Goal: Communication & Community: Participate in discussion

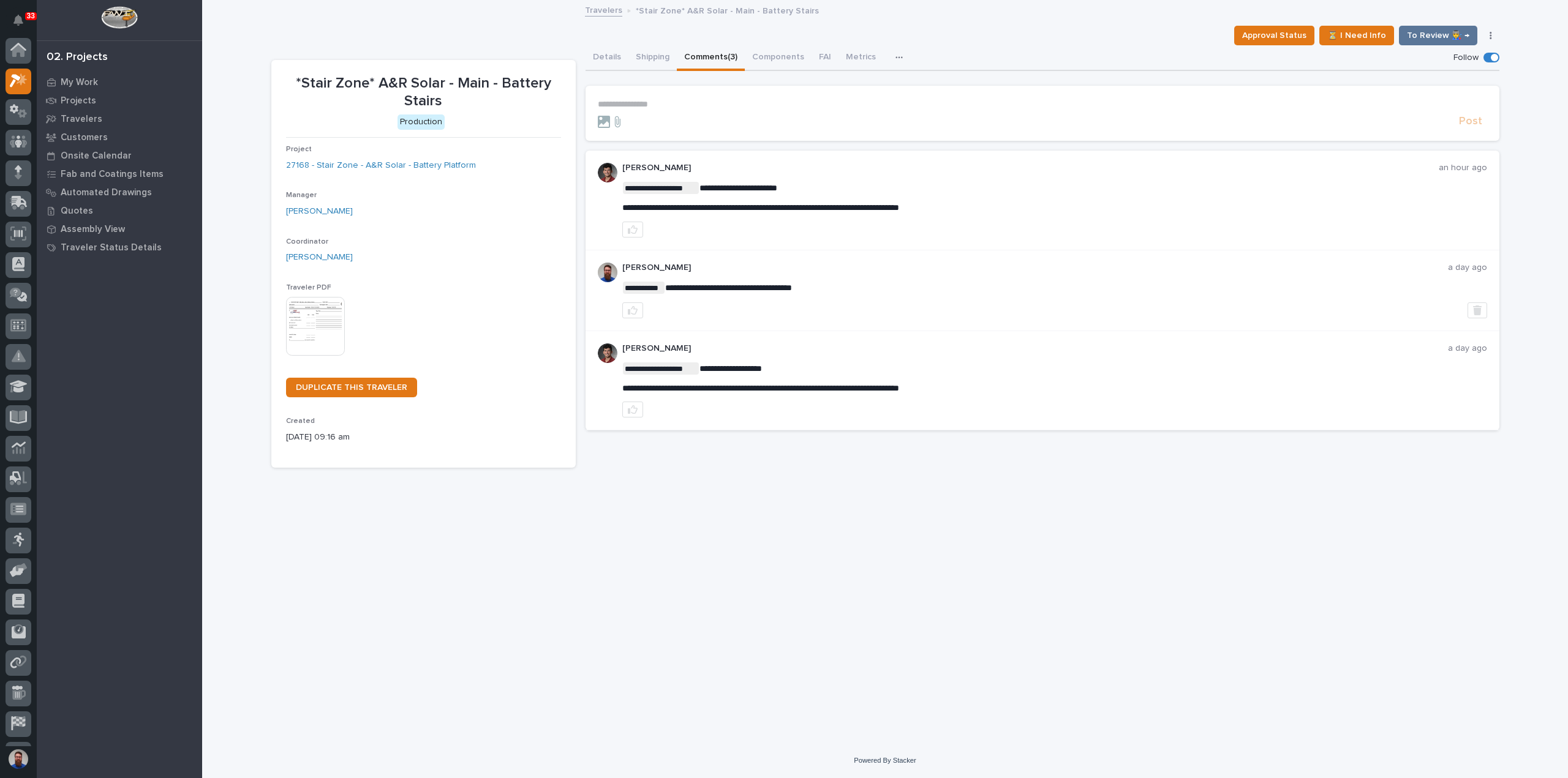
scroll to position [31, 0]
click at [624, 227] on button "button" at bounding box center [632, 230] width 21 height 16
click at [654, 109] on div "**********" at bounding box center [1042, 105] width 889 height 11
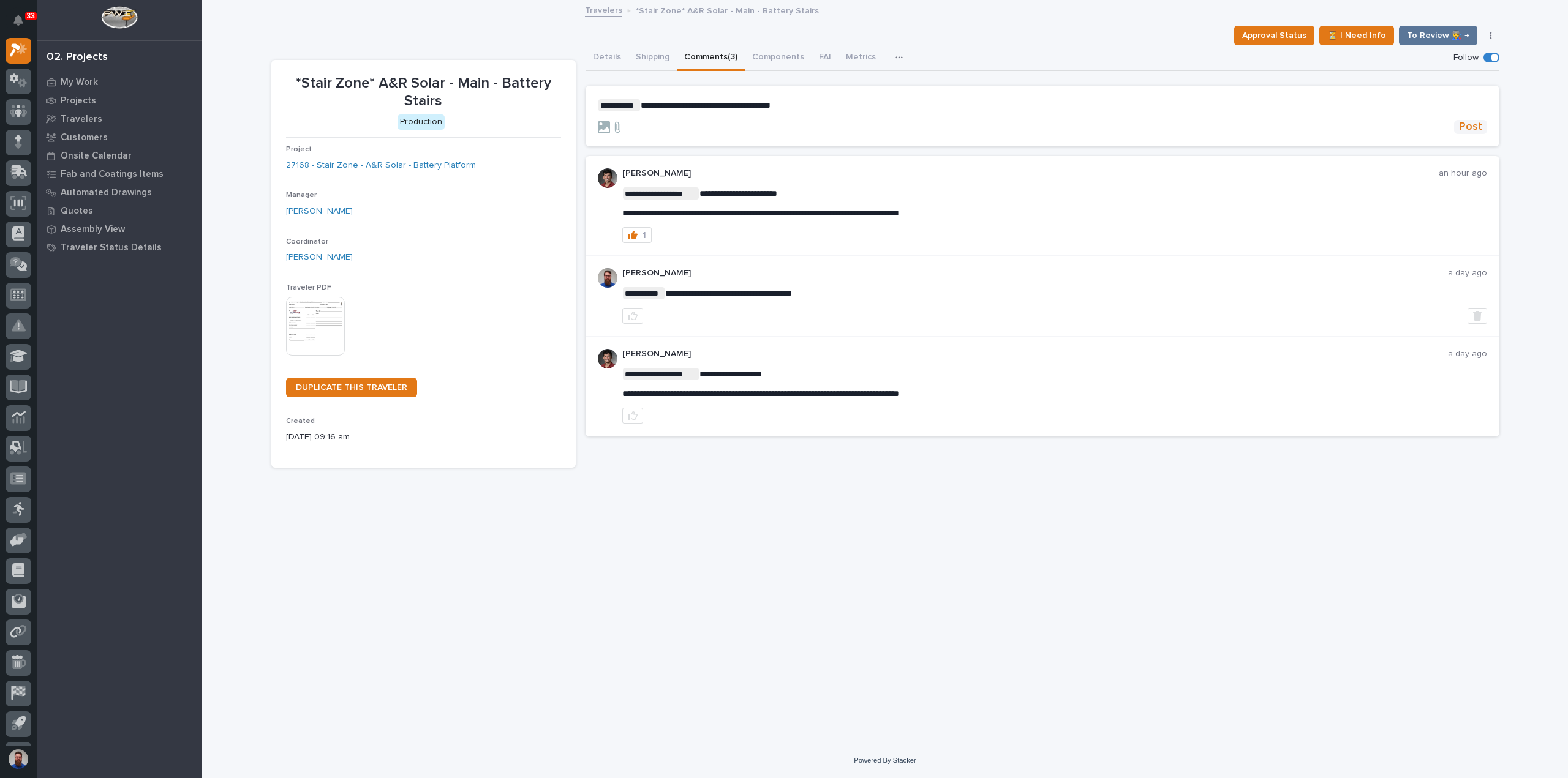
click at [1470, 126] on span "Post" at bounding box center [1471, 127] width 23 height 14
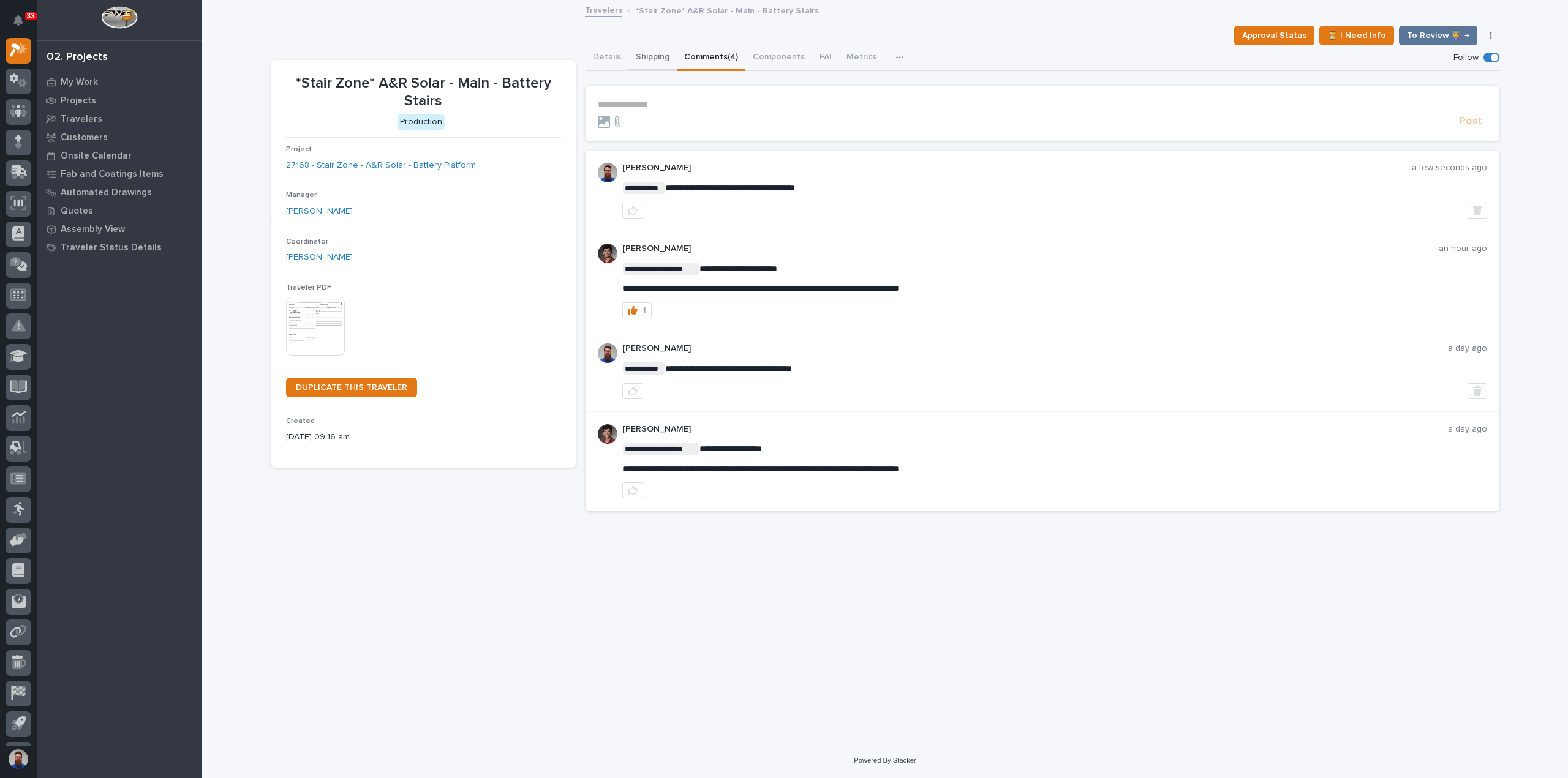
click at [587, 49] on button "Details" at bounding box center [607, 58] width 43 height 26
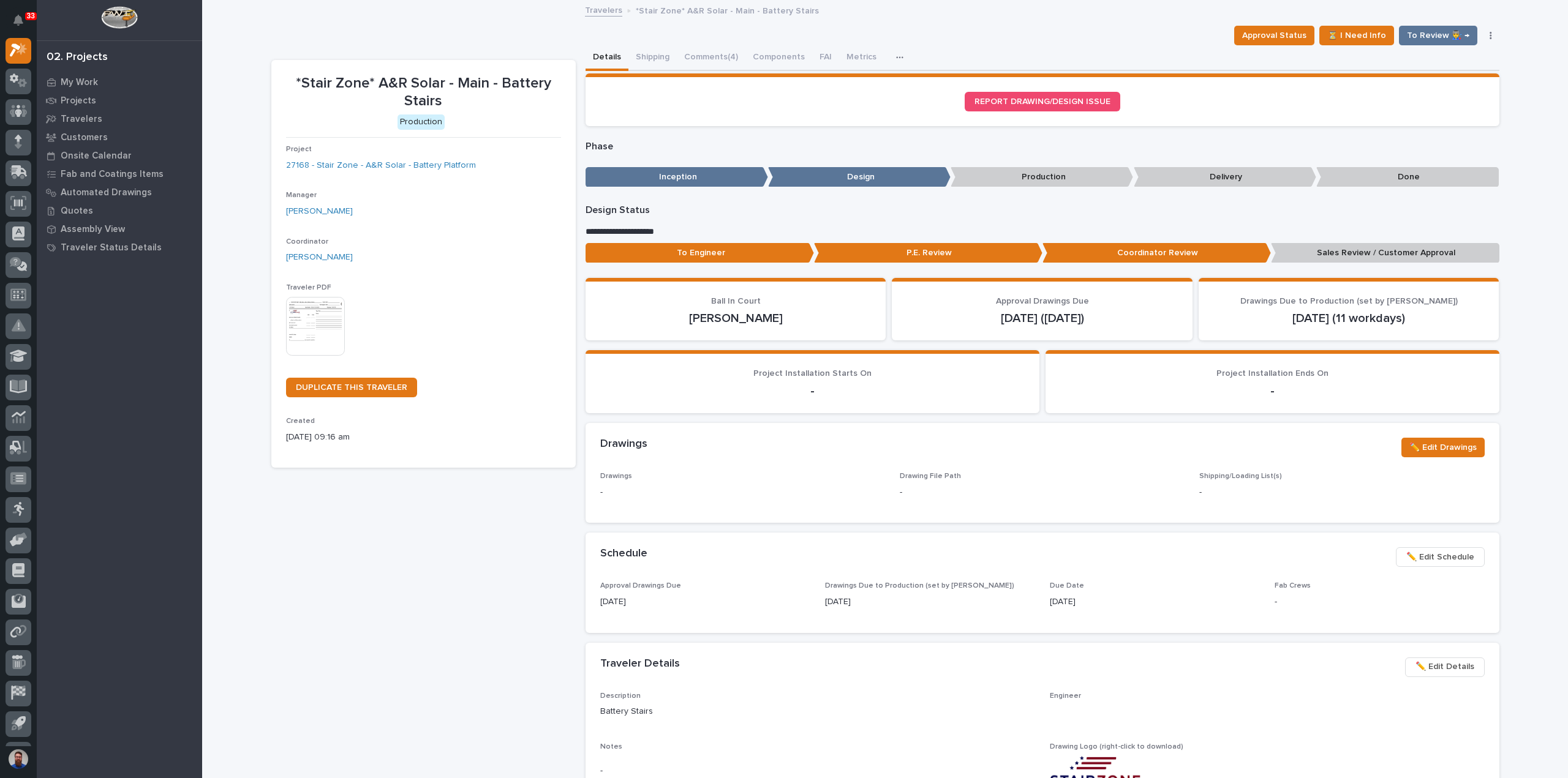
click at [1303, 253] on p "Sales Review / Customer Approval" at bounding box center [1384, 253] width 228 height 20
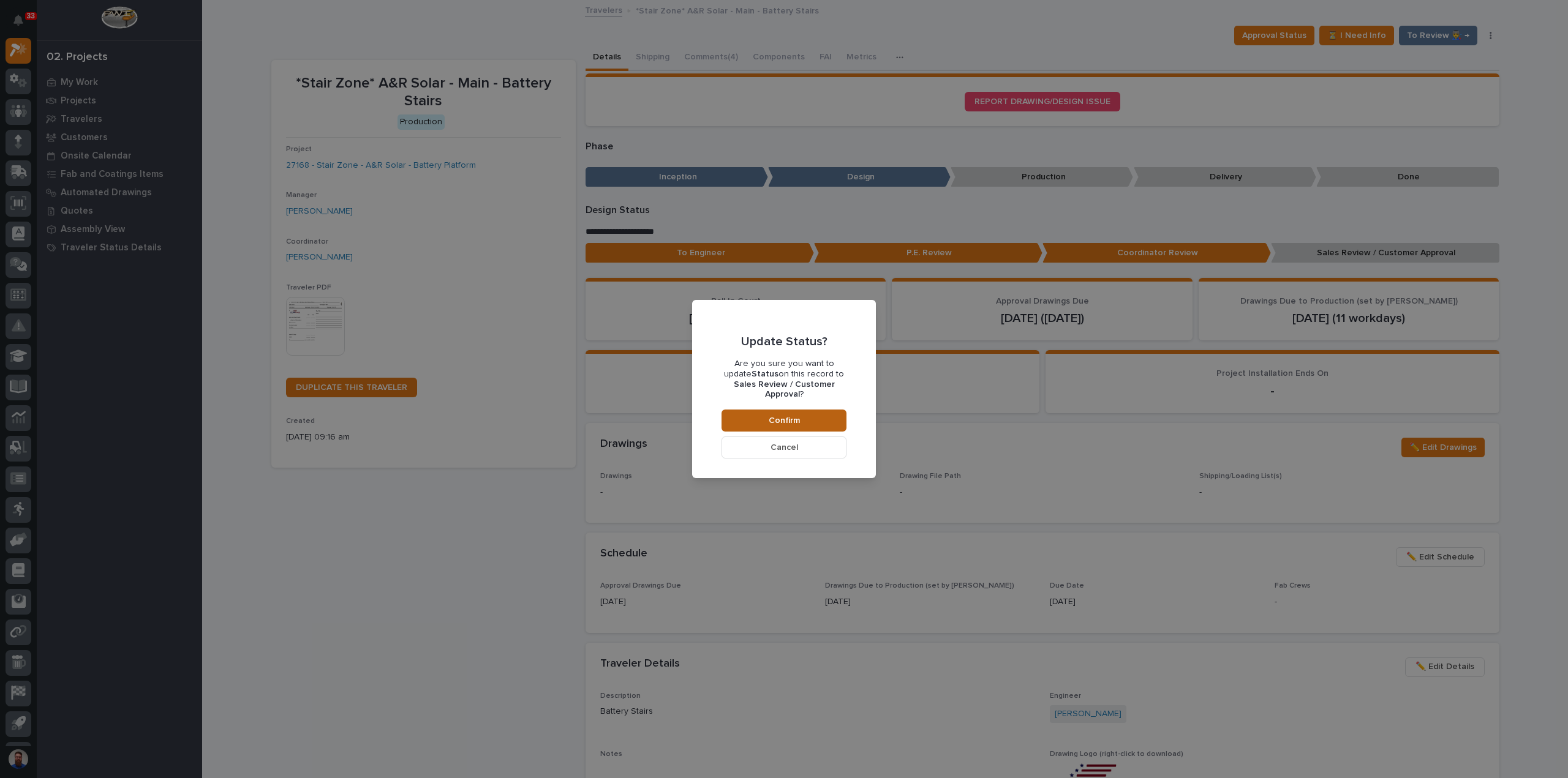
click at [789, 409] on button "Confirm" at bounding box center [784, 420] width 125 height 22
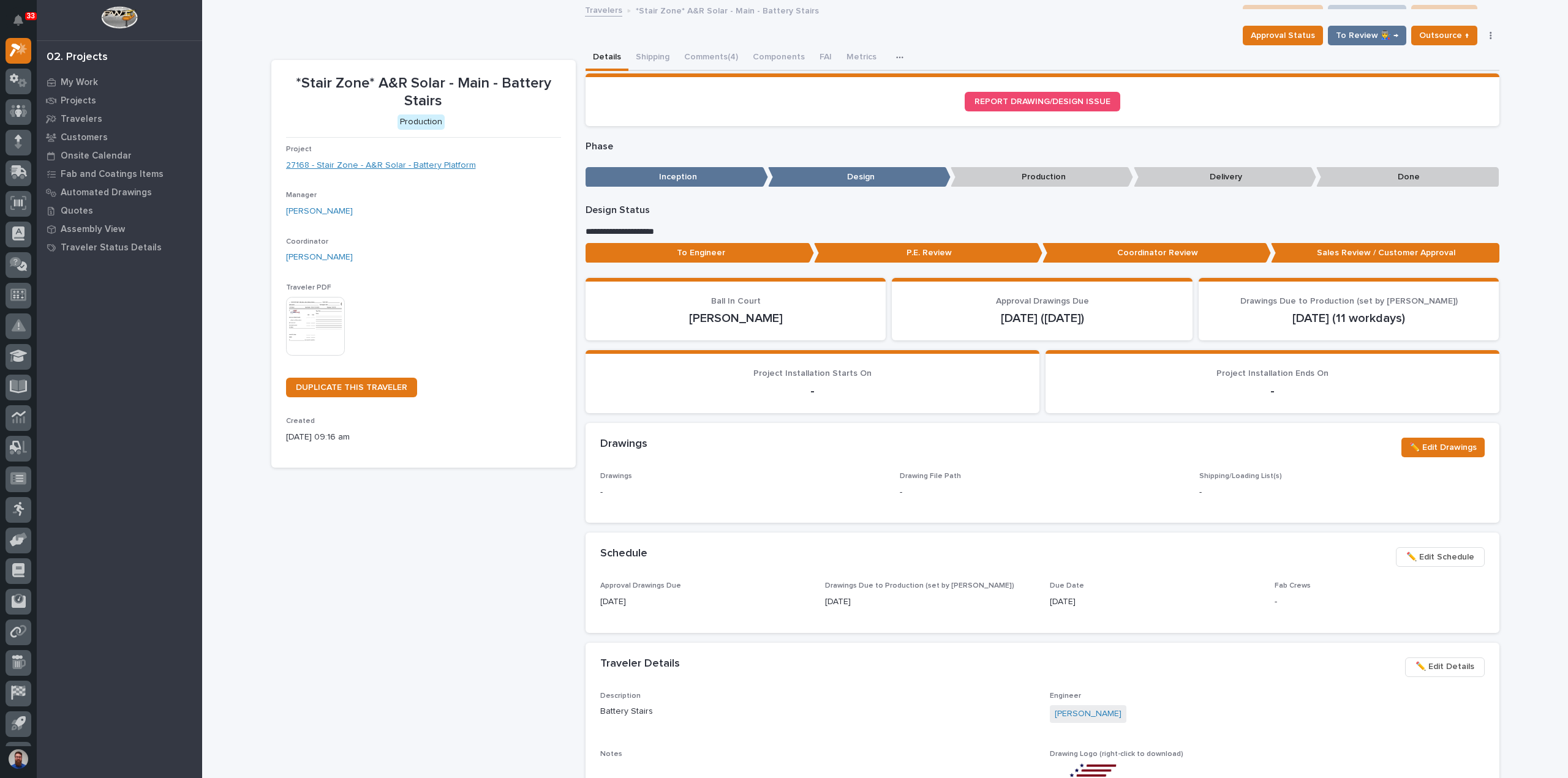
click at [436, 168] on link "27168 - Stair Zone - A&R Solar - Battery Platform" at bounding box center [381, 166] width 190 height 13
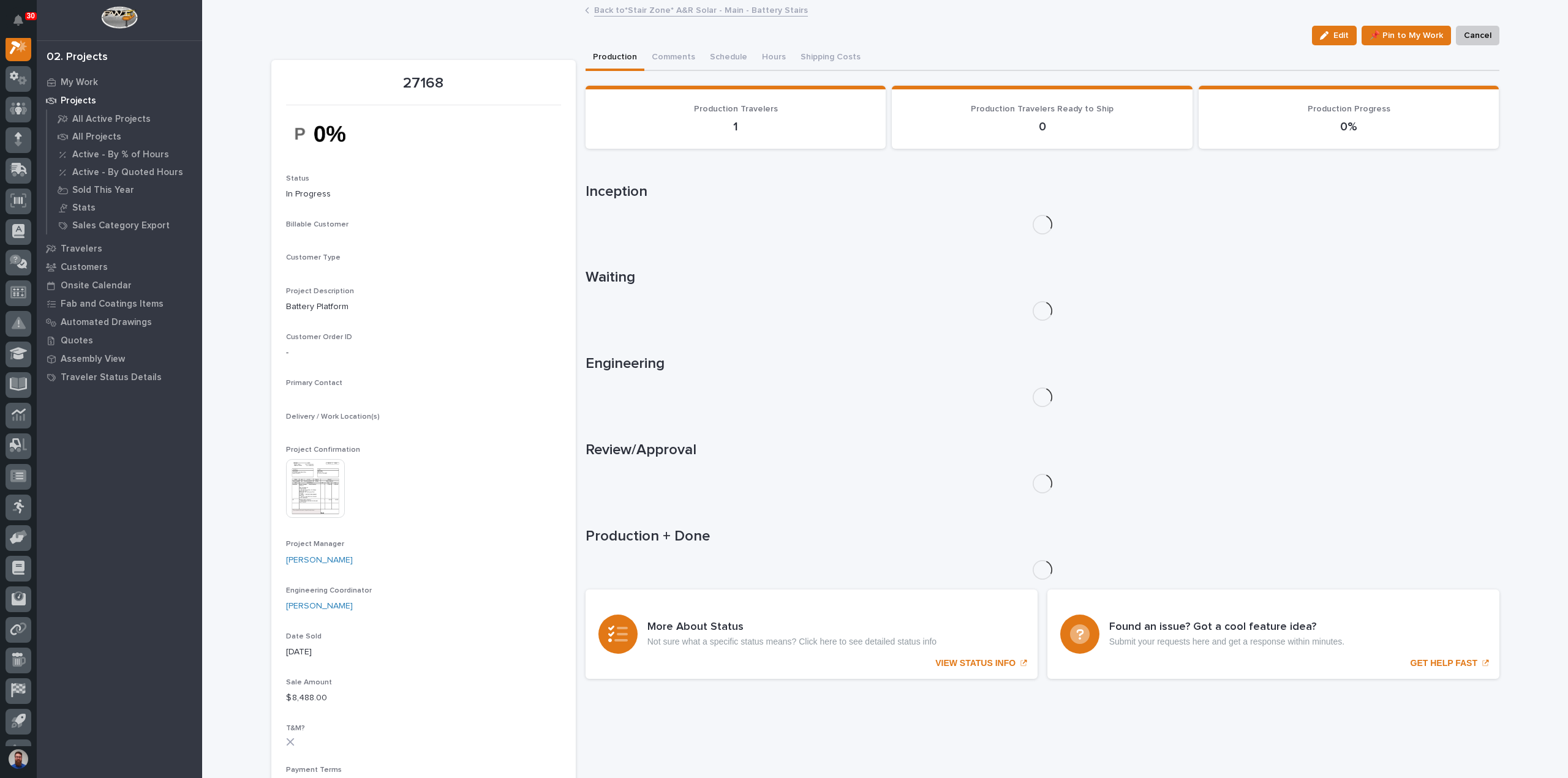
scroll to position [31, 0]
click at [731, 50] on button "Schedule" at bounding box center [729, 58] width 52 height 26
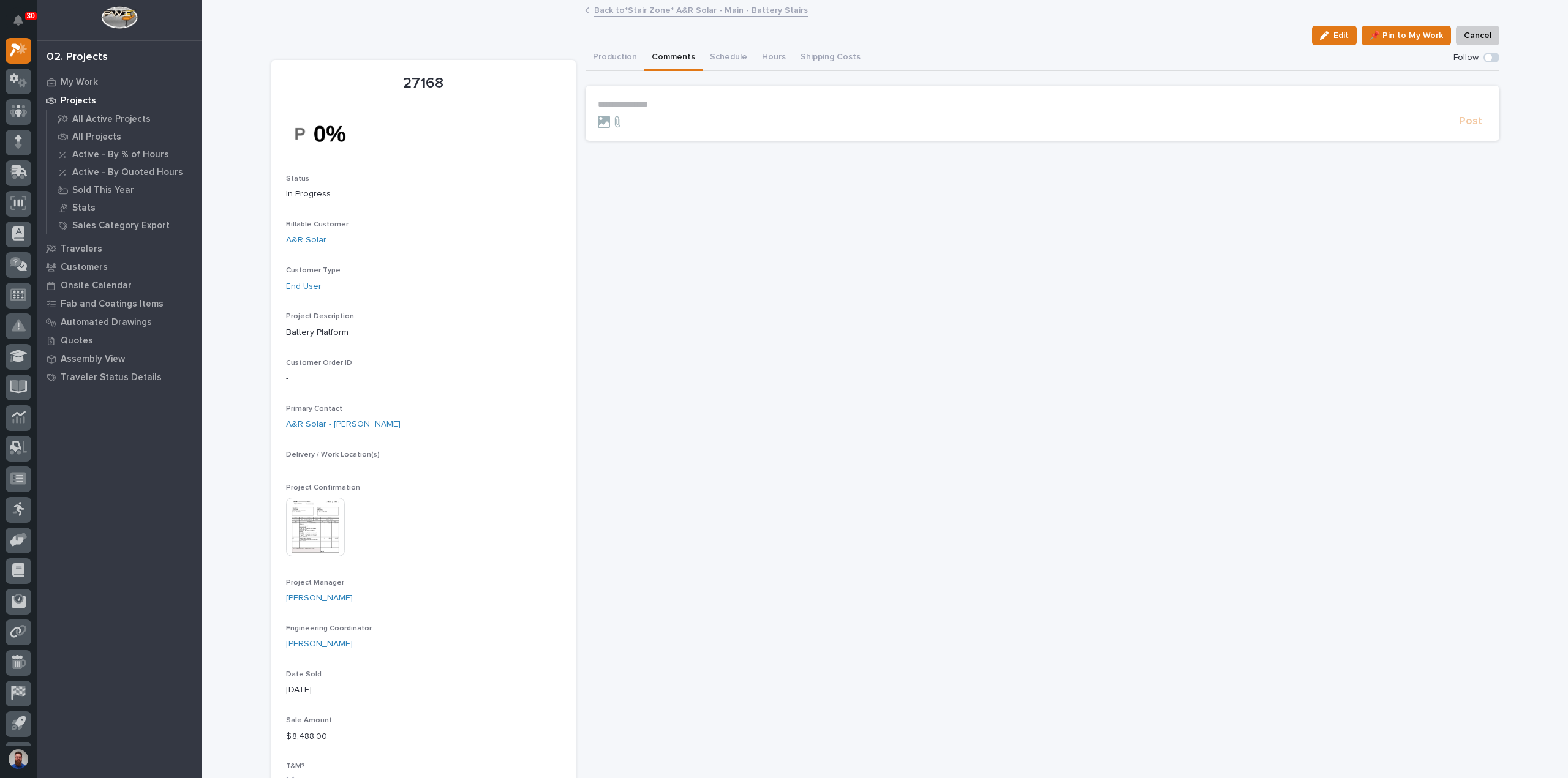
click at [663, 57] on button "Comments" at bounding box center [673, 58] width 59 height 26
click at [665, 95] on section "**********" at bounding box center [1041, 113] width 913 height 55
click at [663, 104] on p "**********" at bounding box center [1042, 105] width 889 height 11
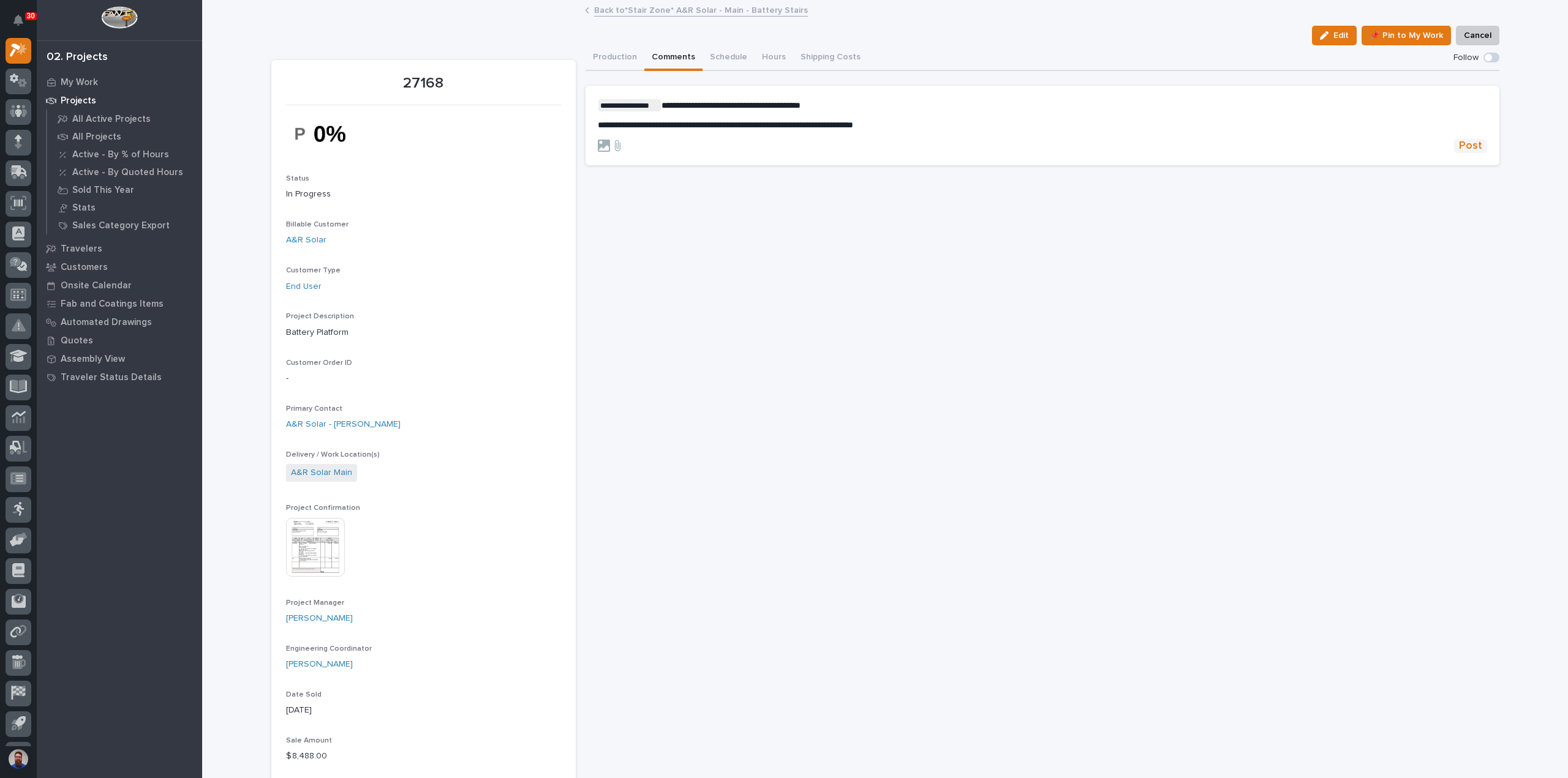
click at [1478, 141] on button "Post" at bounding box center [1470, 146] width 33 height 14
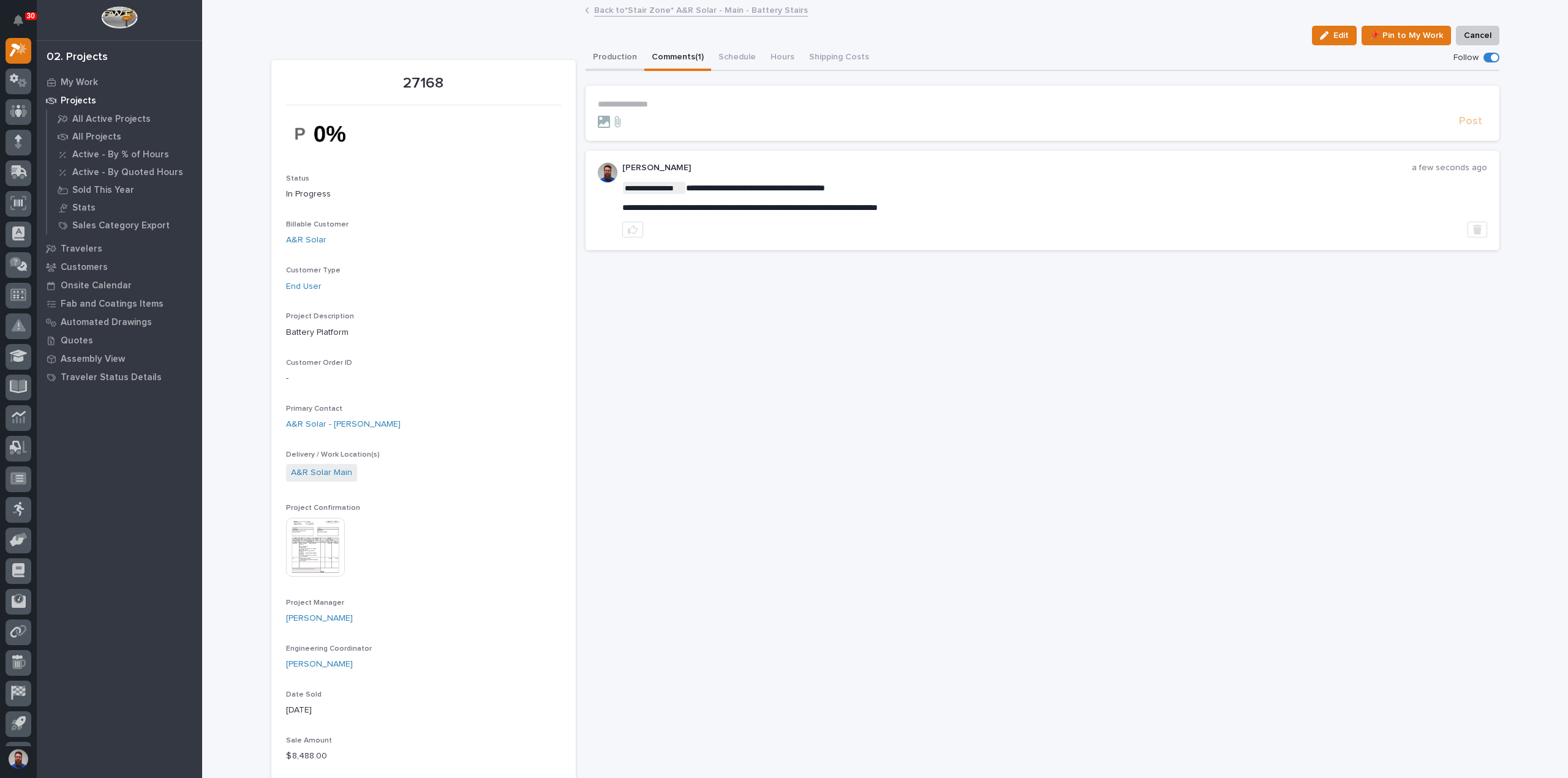
click at [615, 52] on button "Production" at bounding box center [614, 58] width 59 height 26
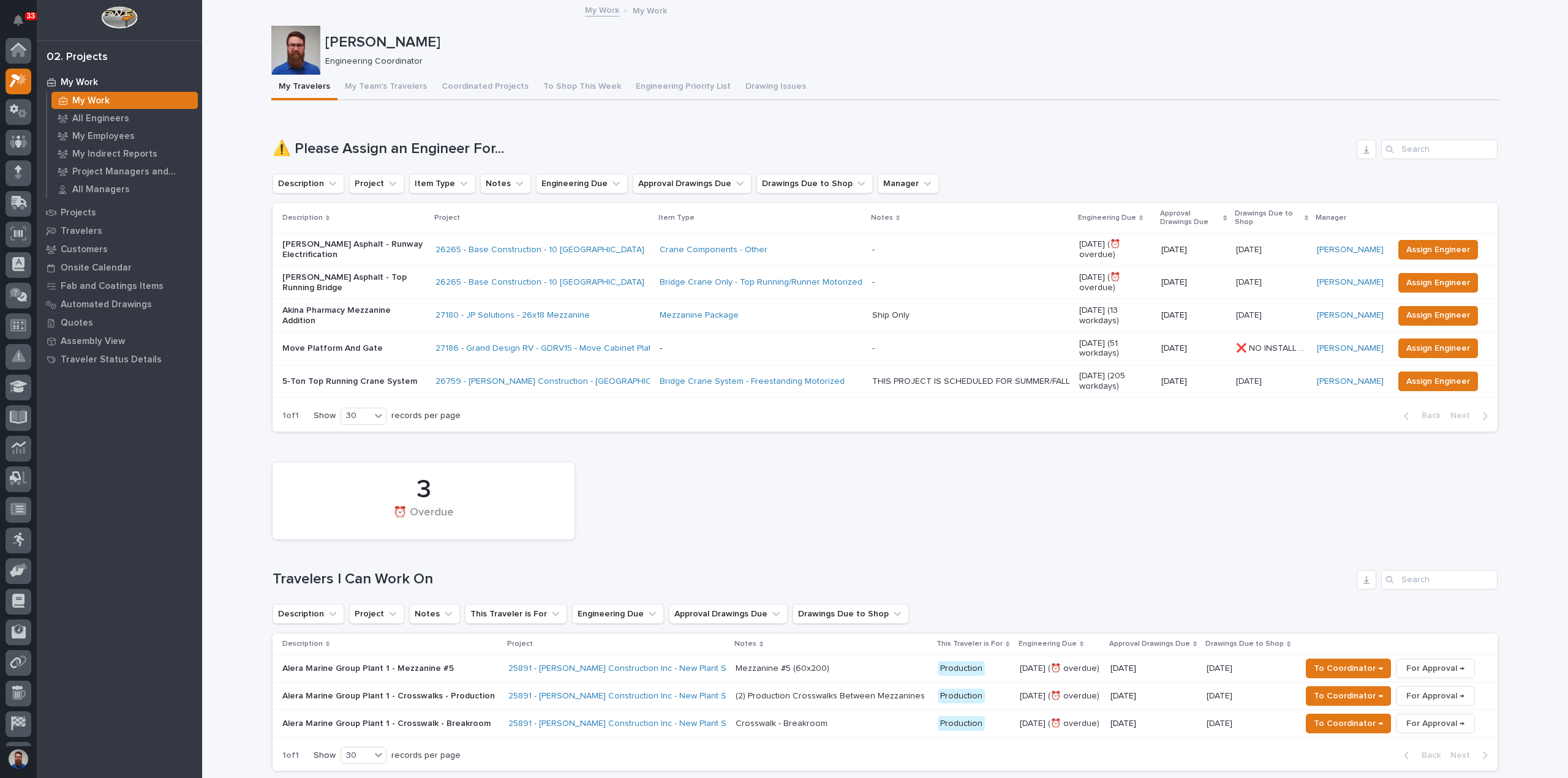
scroll to position [31, 0]
